Goal: Task Accomplishment & Management: Manage account settings

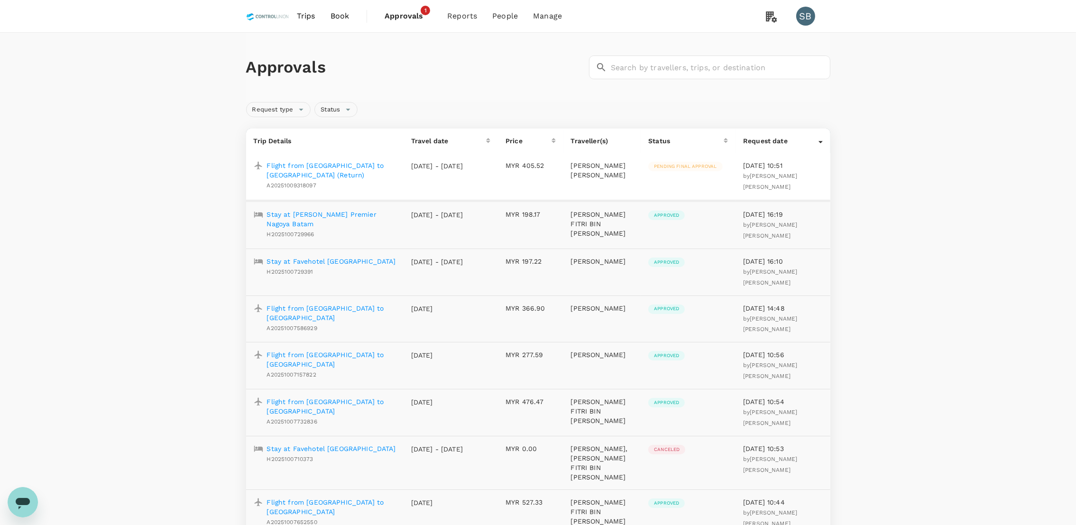
click at [400, 9] on span "Approvals 1" at bounding box center [408, 16] width 47 height 15
click at [414, 15] on span "Approvals" at bounding box center [408, 15] width 47 height 11
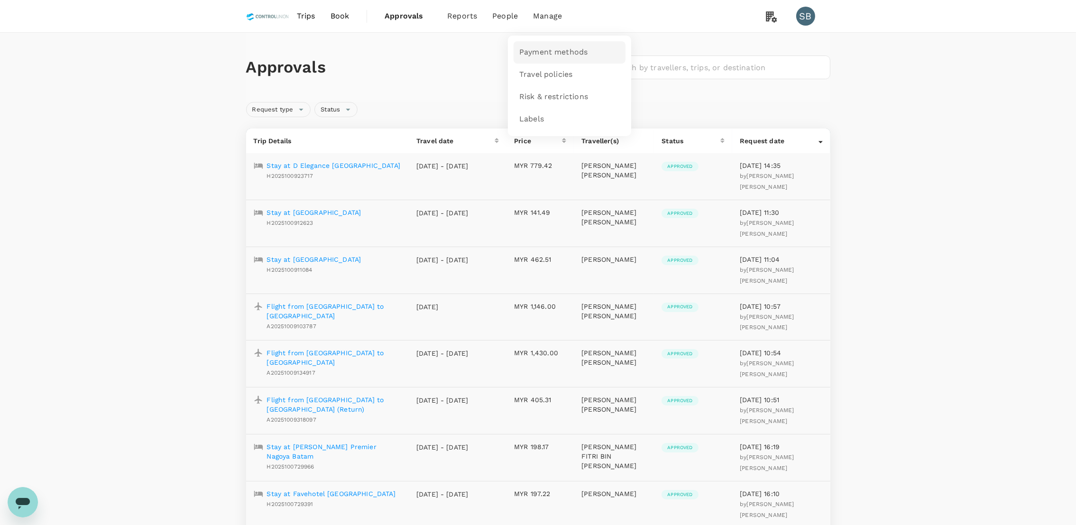
click at [547, 50] on span "Payment methods" at bounding box center [553, 52] width 68 height 11
